Goal: Information Seeking & Learning: Learn about a topic

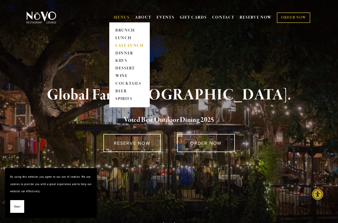
click at [124, 45] on link "LATE LUNCH" at bounding box center [130, 46] width 32 height 8
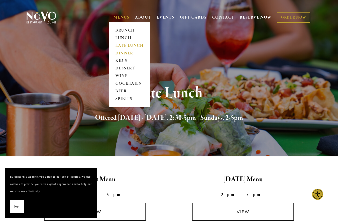
click at [125, 54] on link "DINNER" at bounding box center [130, 54] width 32 height 8
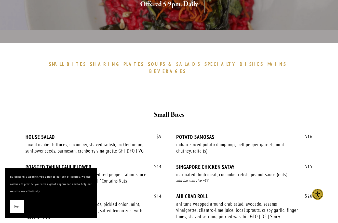
scroll to position [127, 0]
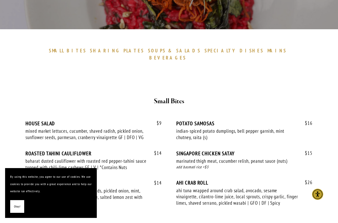
click at [64, 51] on span "SMALL" at bounding box center [56, 51] width 15 height 6
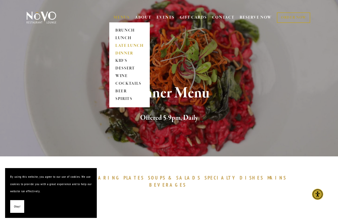
click at [127, 45] on link "LATE LUNCH" at bounding box center [130, 46] width 32 height 8
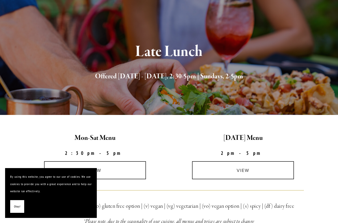
scroll to position [153, 0]
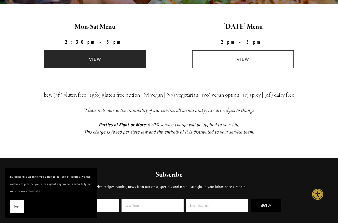
click at [94, 59] on link "view" at bounding box center [95, 59] width 102 height 18
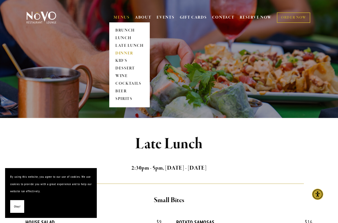
click at [120, 52] on link "DINNER" at bounding box center [130, 54] width 32 height 8
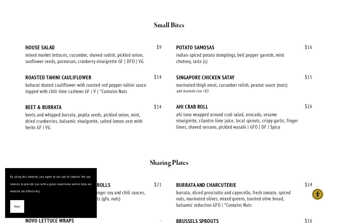
scroll to position [204, 0]
